Goal: Check status

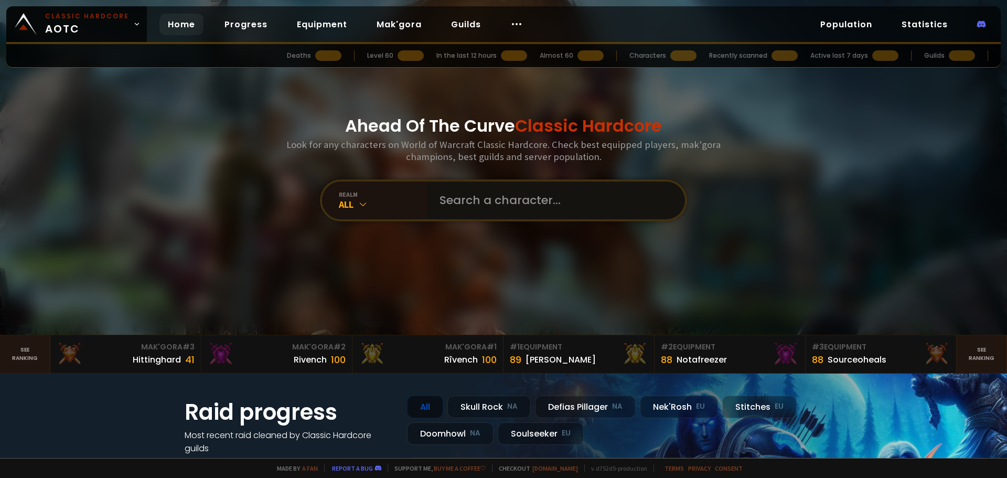
click at [441, 199] on input "text" at bounding box center [552, 201] width 239 height 38
type input "c"
type input "ä"
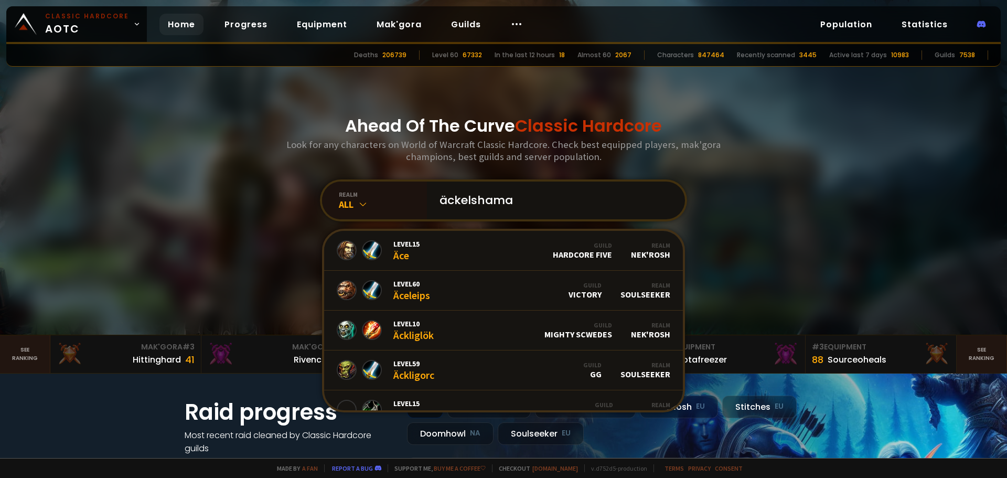
type input "äckelshaman"
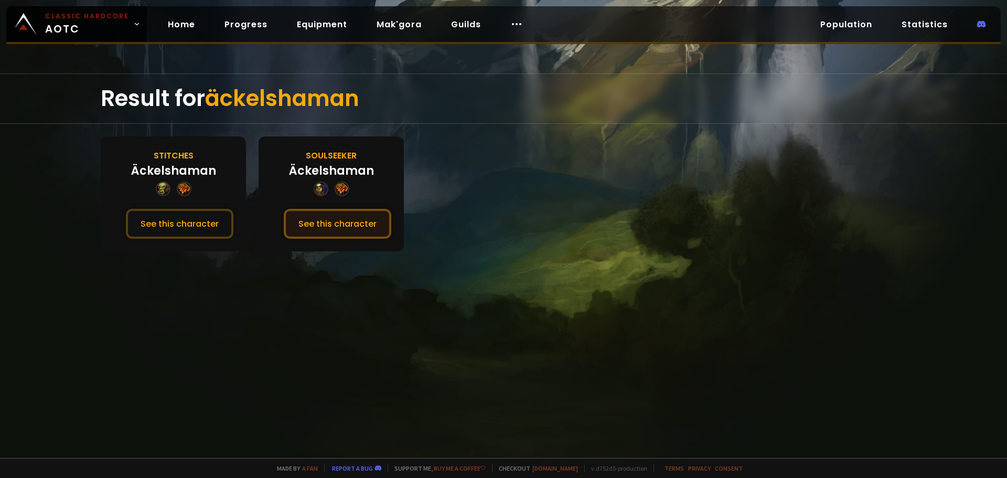
click at [317, 232] on button "See this character" at bounding box center [338, 224] width 108 height 30
